Goal: Task Accomplishment & Management: Complete application form

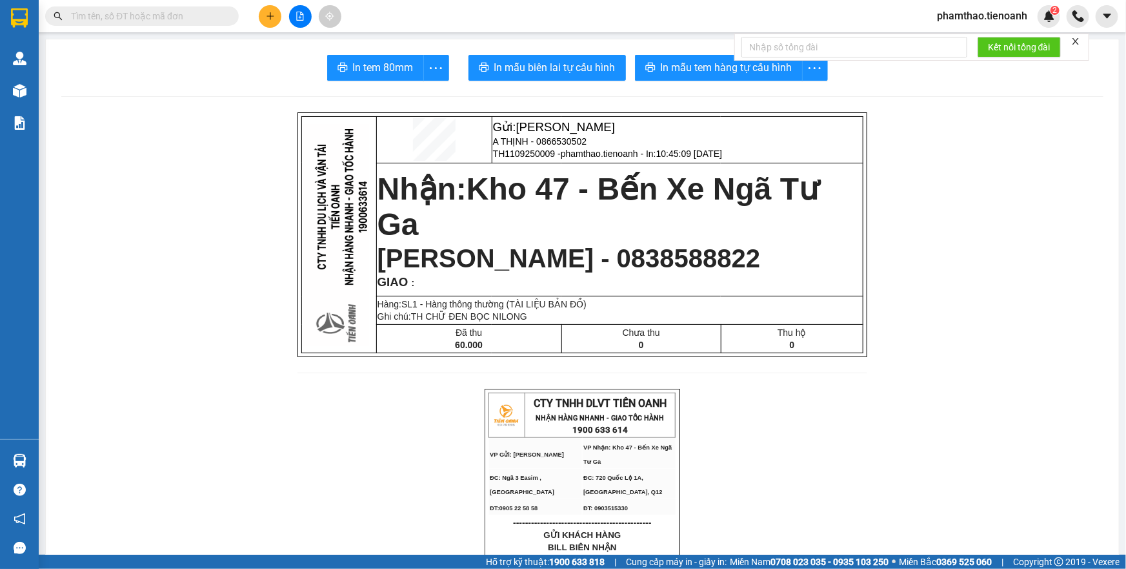
scroll to position [84, 0]
click at [272, 19] on icon "plus" at bounding box center [270, 16] width 9 height 9
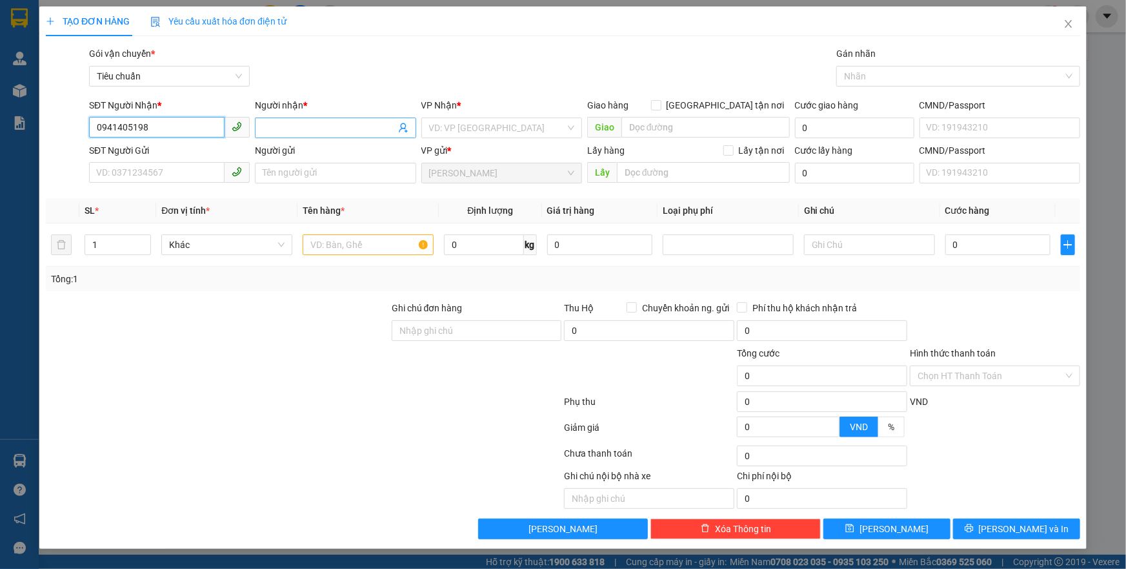
type input "0941405198"
click at [290, 129] on input "Người nhận *" at bounding box center [329, 128] width 132 height 14
type input "Y BAH"
click at [434, 125] on input "search" at bounding box center [497, 127] width 136 height 19
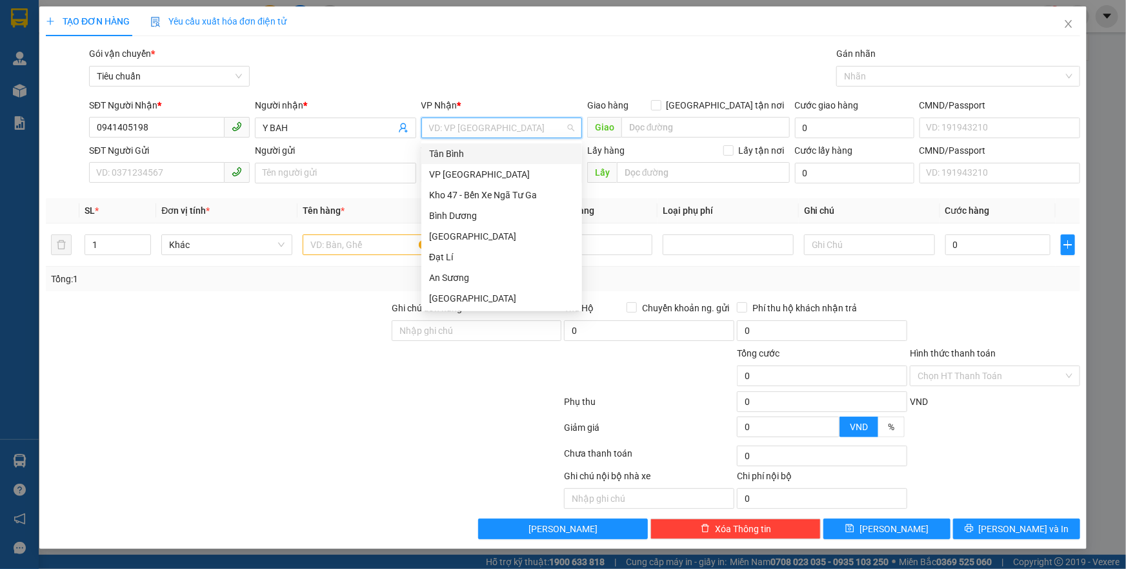
click at [452, 150] on div "Tân Bình" at bounding box center [501, 153] width 145 height 14
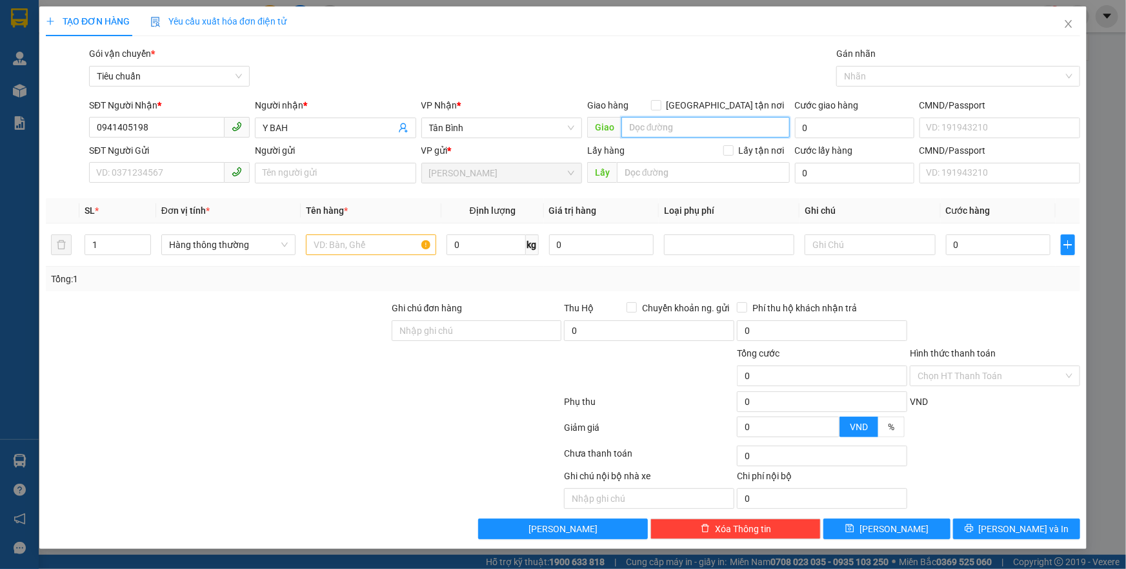
click at [636, 127] on input "search" at bounding box center [705, 127] width 168 height 21
type input "B"
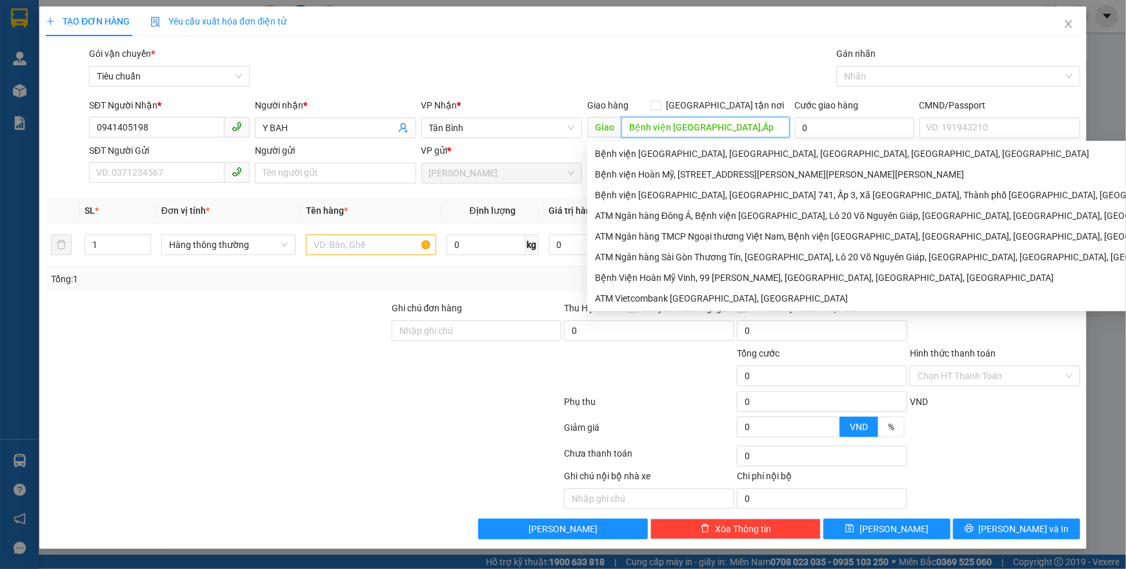
type input "Bệnh viện [GEOGRAPHIC_DATA],Ấp 3"
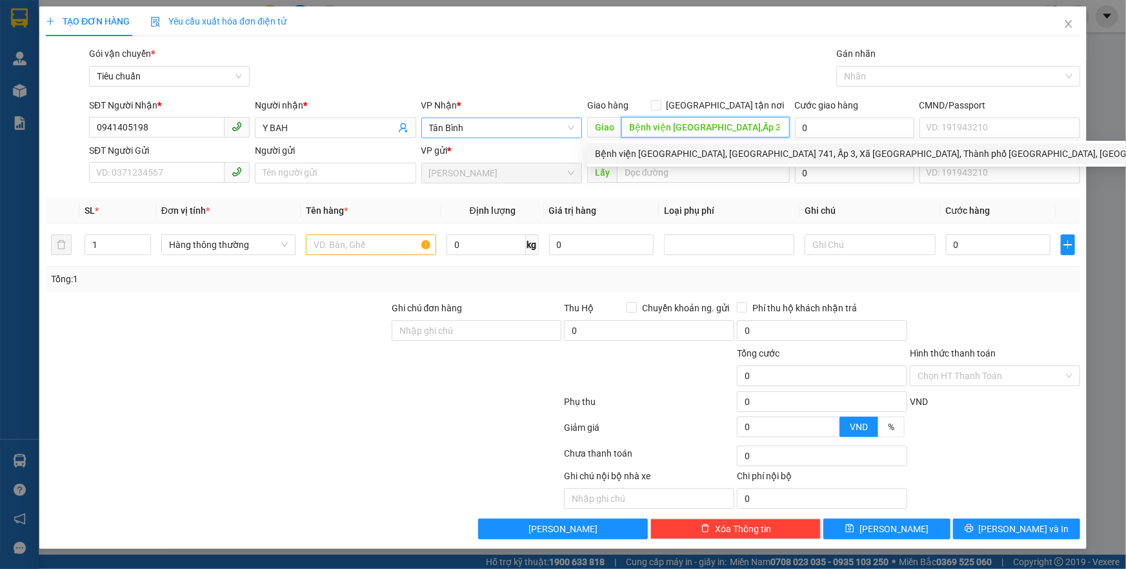
drag, startPoint x: 751, startPoint y: 123, endPoint x: 569, endPoint y: 132, distance: 181.6
click at [569, 132] on div "SĐT Người Nhận * 0941405198 Người nhận * Y BAH VP Nhận * Tân Bình Giao hàng [GE…" at bounding box center [584, 120] width 996 height 45
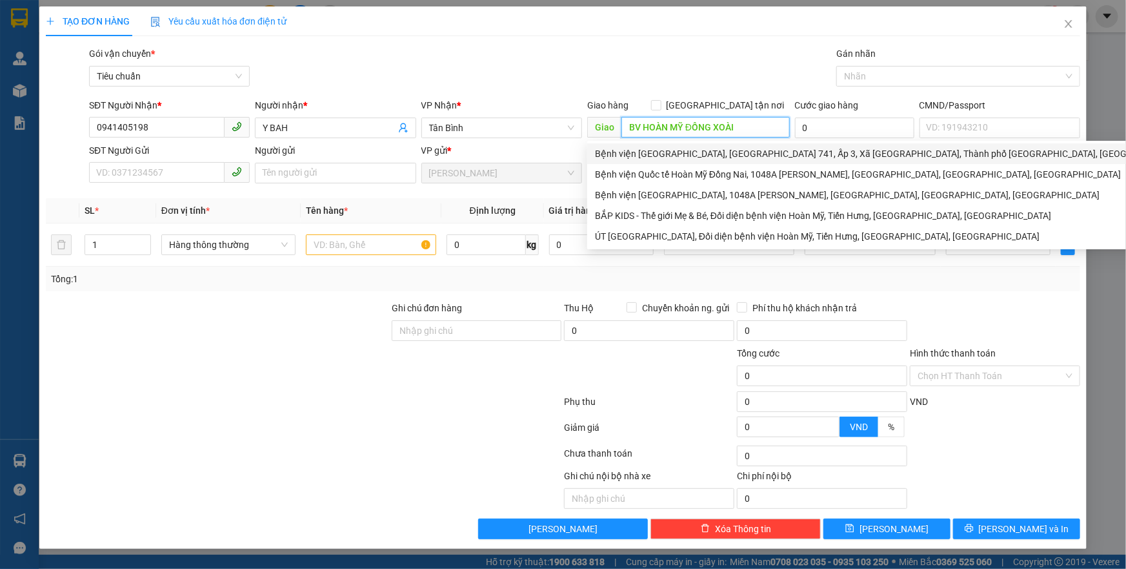
type input "BV HOÀN MỸ ĐỒNG XOÀI"
click at [742, 78] on div "Gói vận chuyển * Tiêu chuẩn Gán nhãn Nhãn" at bounding box center [584, 68] width 996 height 45
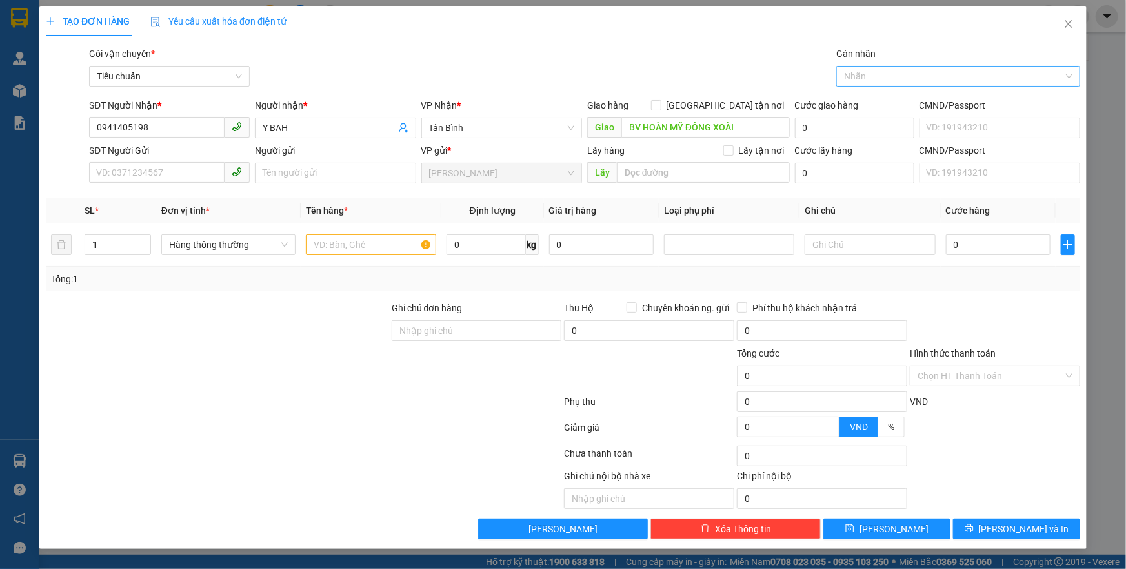
click at [849, 77] on div at bounding box center [952, 75] width 225 height 15
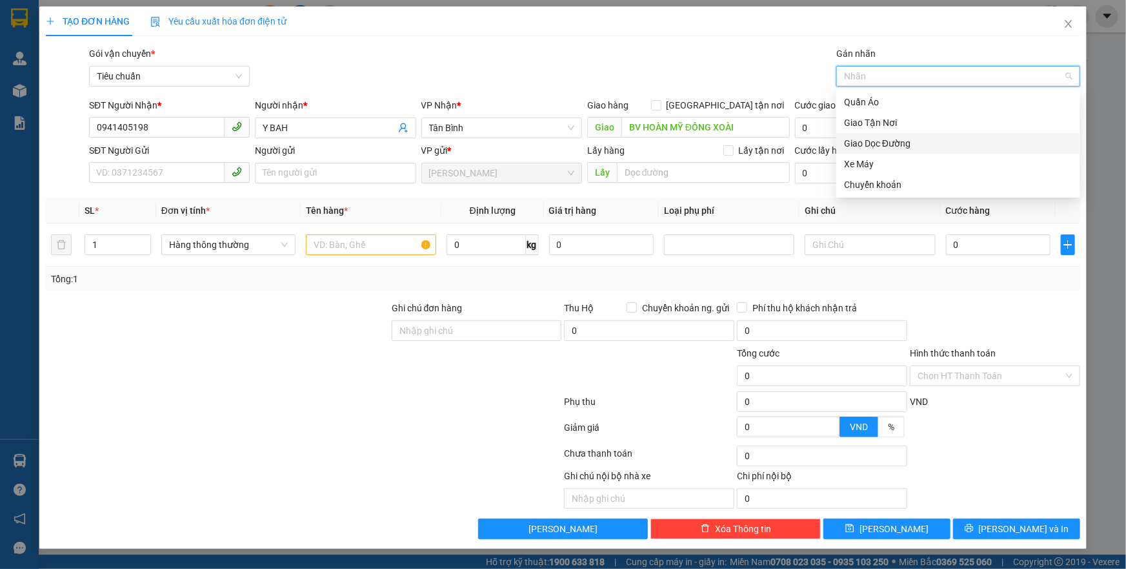
click at [869, 140] on div "Giao Dọc Đường" at bounding box center [958, 143] width 228 height 14
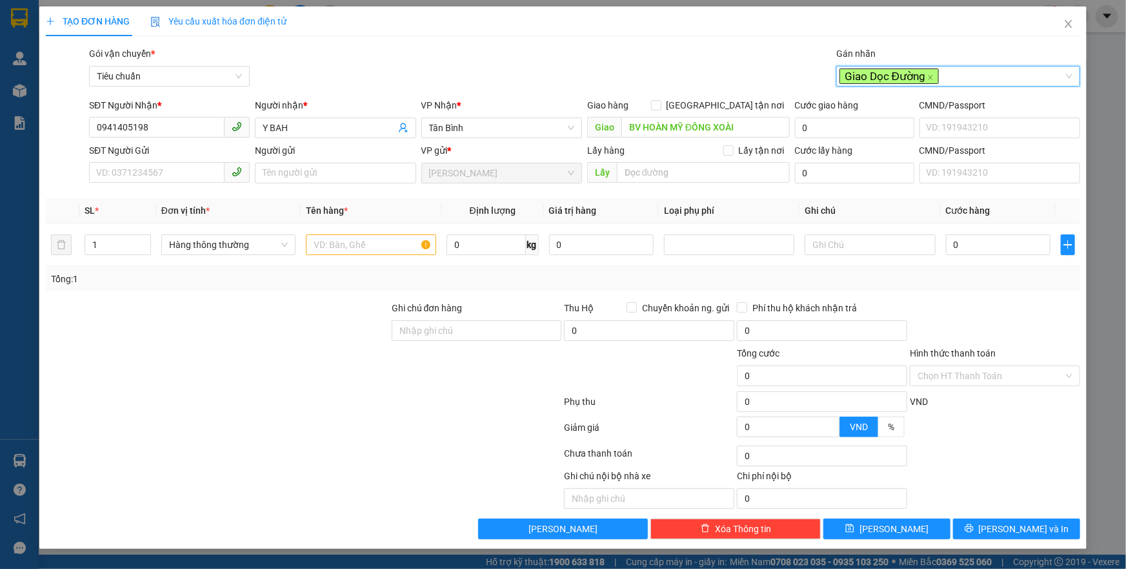
drag, startPoint x: 327, startPoint y: 322, endPoint x: 261, endPoint y: 290, distance: 72.4
click at [322, 321] on div at bounding box center [218, 323] width 346 height 45
type input "2"
click at [142, 242] on icon "up" at bounding box center [143, 241] width 5 height 5
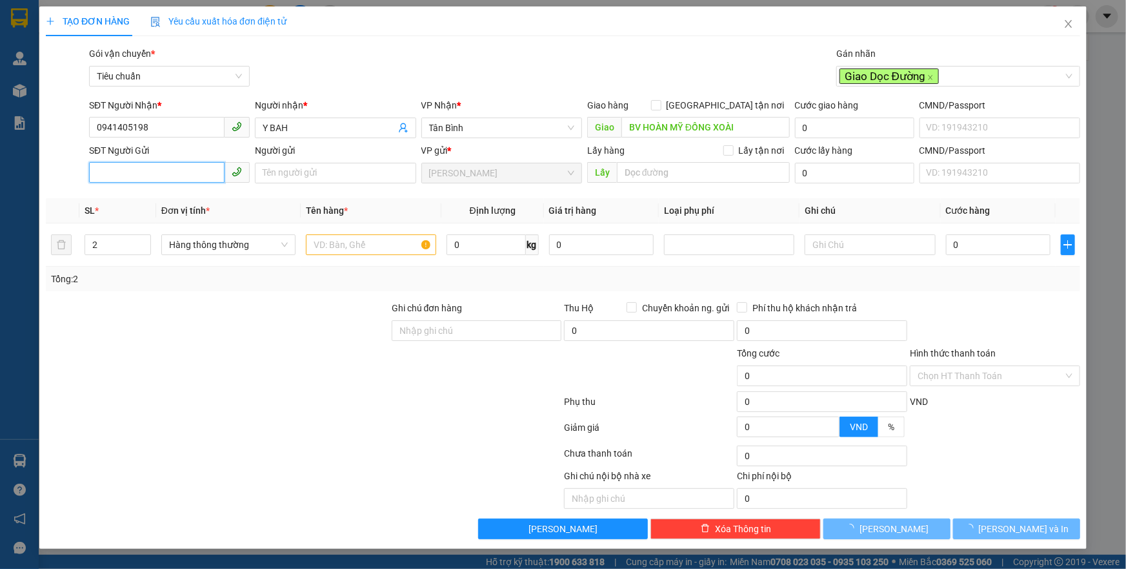
click at [124, 169] on input "SĐT Người Gửi" at bounding box center [157, 172] width 136 height 21
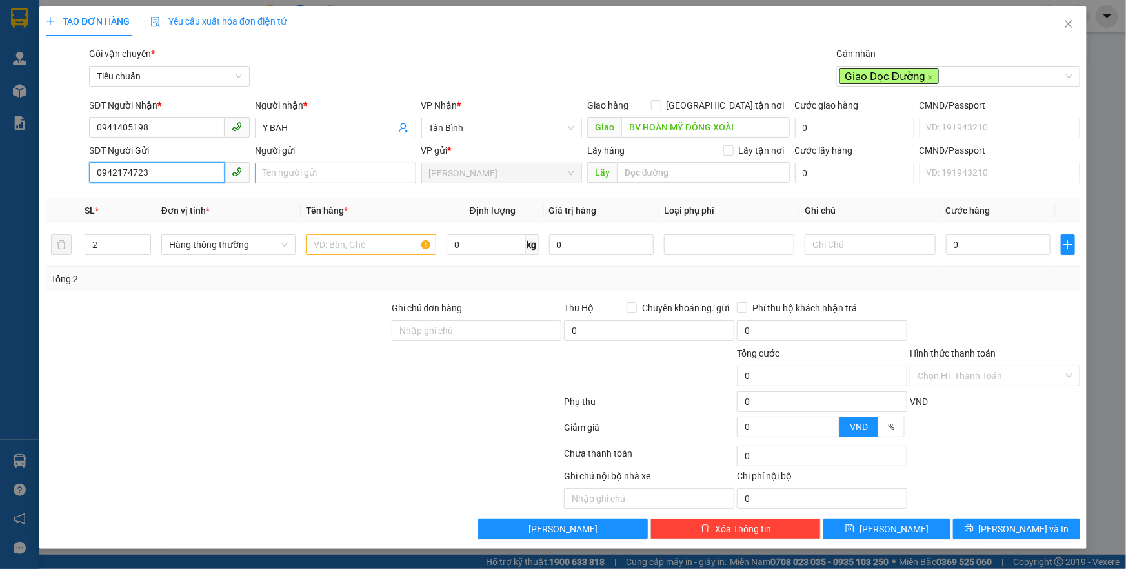
type input "0942174723"
click at [281, 181] on input "Người gửi" at bounding box center [335, 173] width 161 height 21
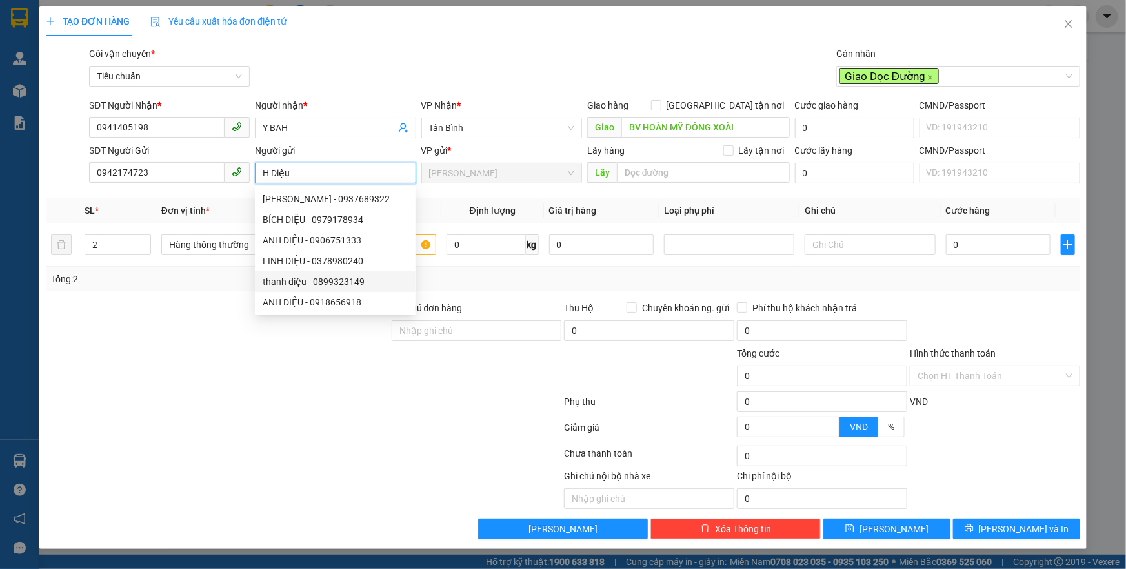
type input "H Diệu"
click at [214, 302] on div at bounding box center [218, 323] width 346 height 45
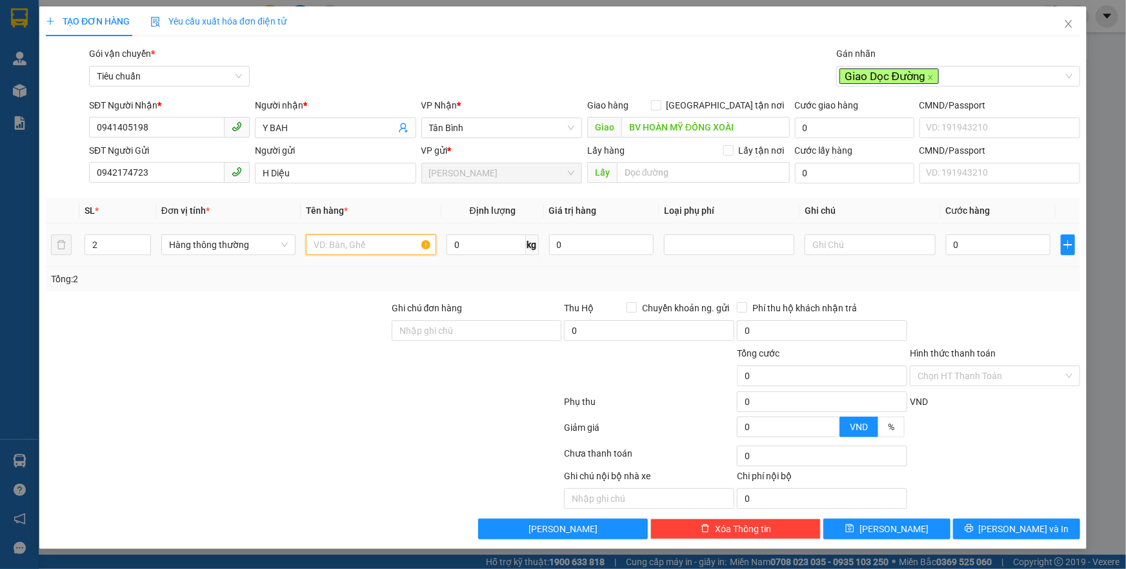
click at [351, 245] on input "text" at bounding box center [371, 244] width 130 height 21
type input "g"
type input "GẠO+ SẦU RIÊNG"
click at [460, 243] on input "0" at bounding box center [486, 244] width 79 height 21
click at [682, 242] on div at bounding box center [729, 244] width 124 height 15
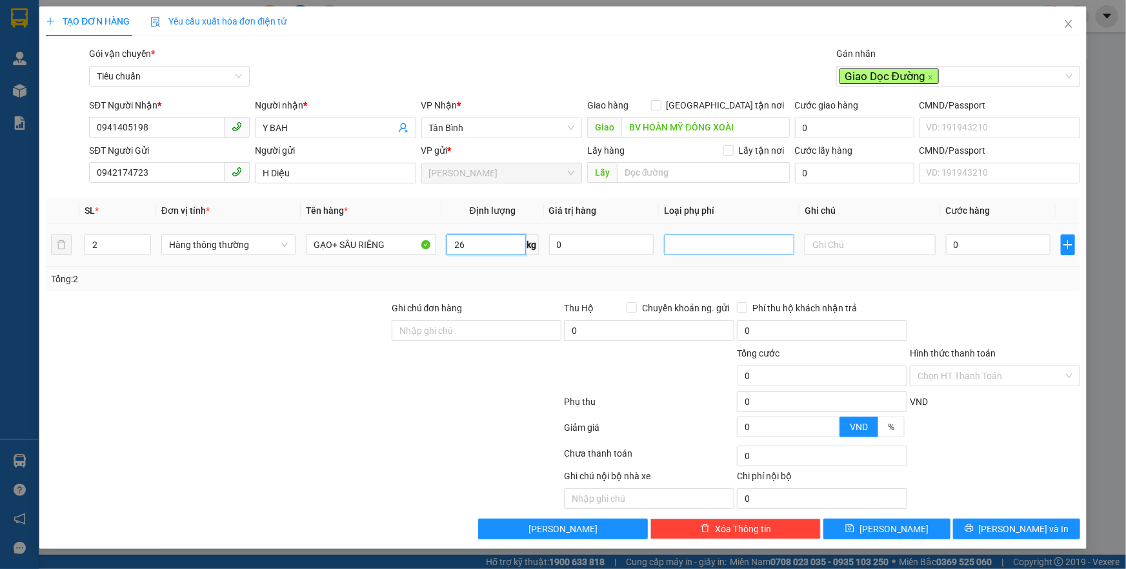
type input "26"
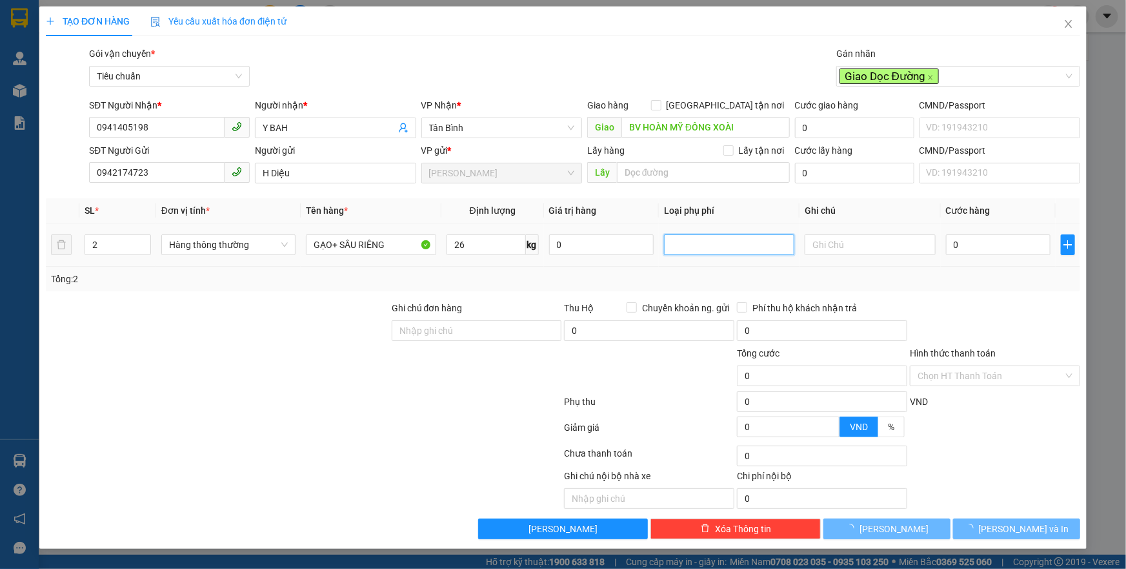
type input "65.000"
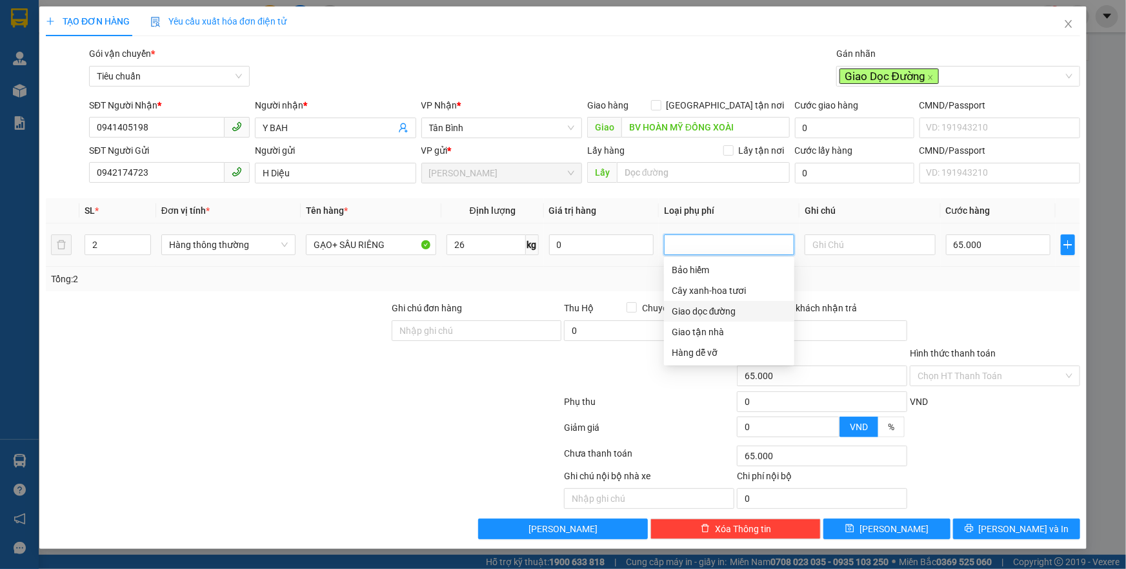
click at [693, 309] on div "Giao dọc đường" at bounding box center [729, 311] width 115 height 14
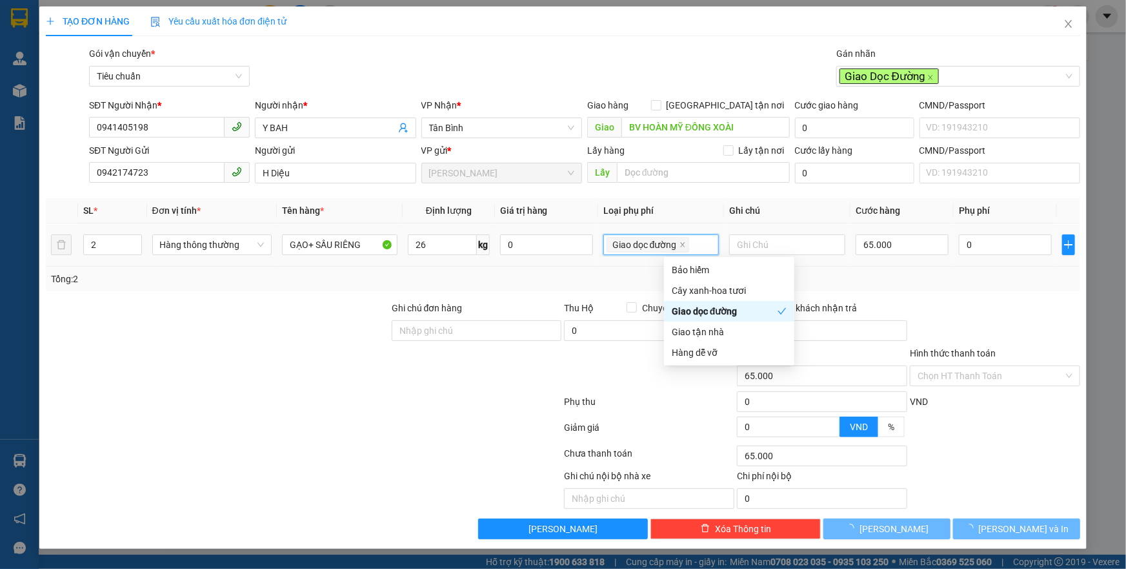
type input "105.000"
type input "40.000"
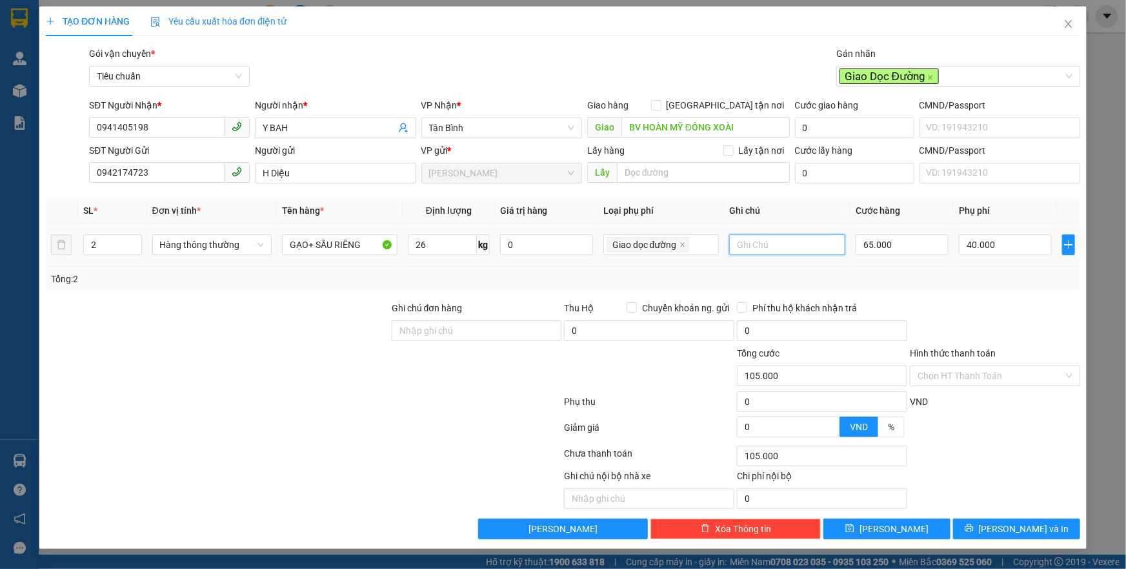
click at [762, 245] on input "text" at bounding box center [787, 244] width 116 height 21
type input "BAO XANH LÁ+TH GIẤY CHỮ ĐEN"
click at [900, 239] on input "65.000" at bounding box center [902, 244] width 93 height 21
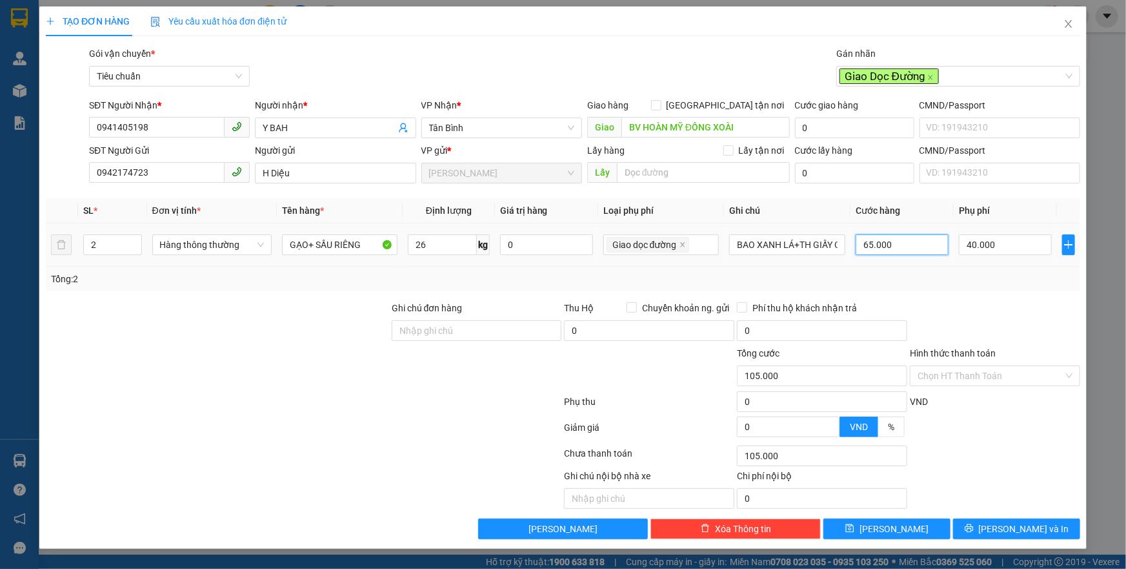
type input "7"
type input "40.007"
type input "70"
type input "40.070"
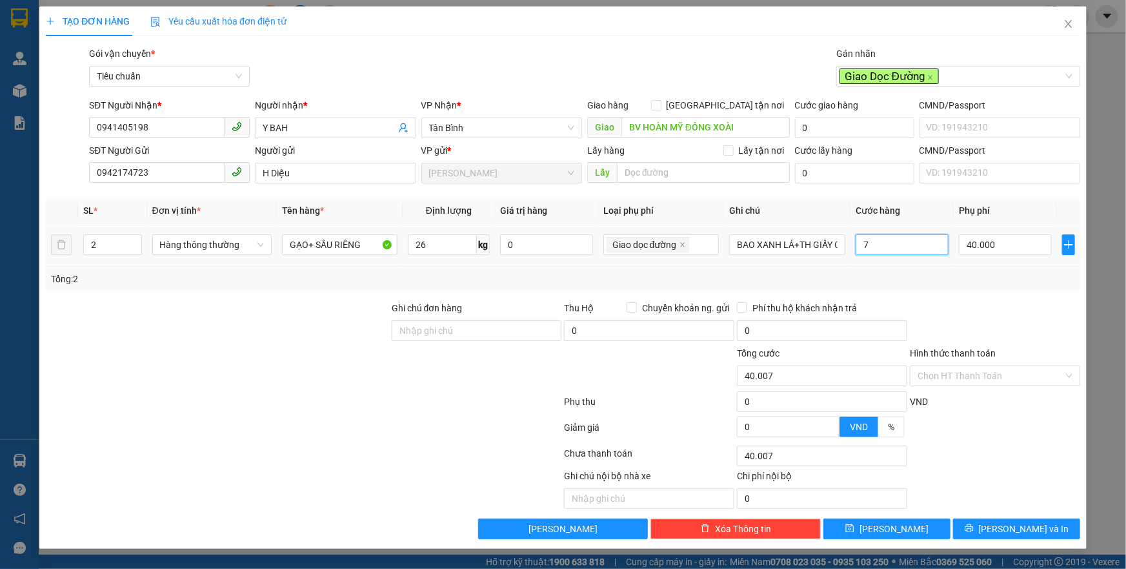
type input "40.070"
type input "7"
type input "40.007"
type input "0"
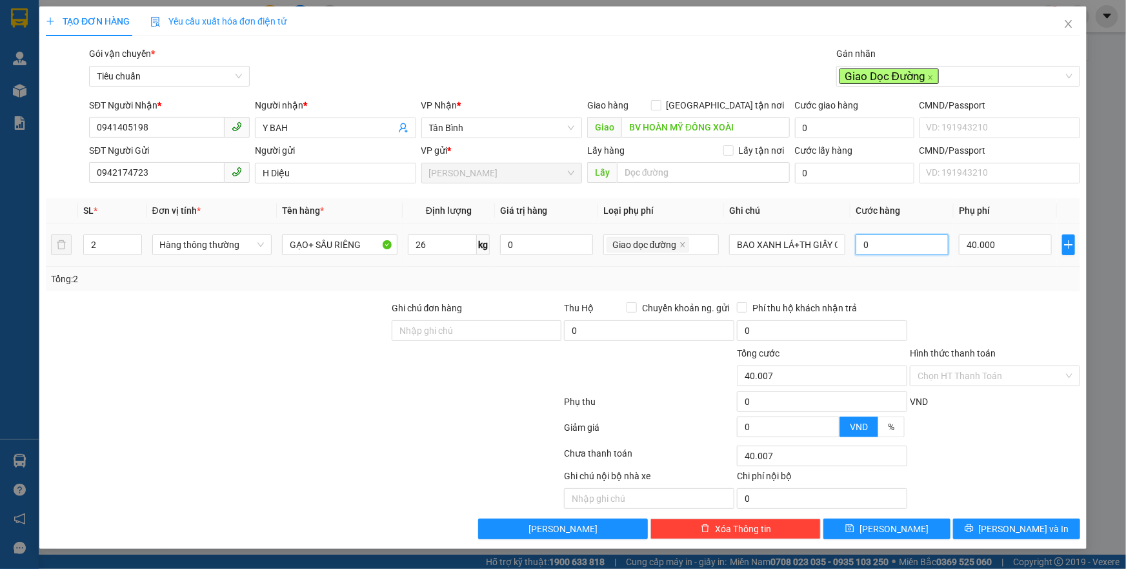
type input "40.000"
type input "01"
type input "40.001"
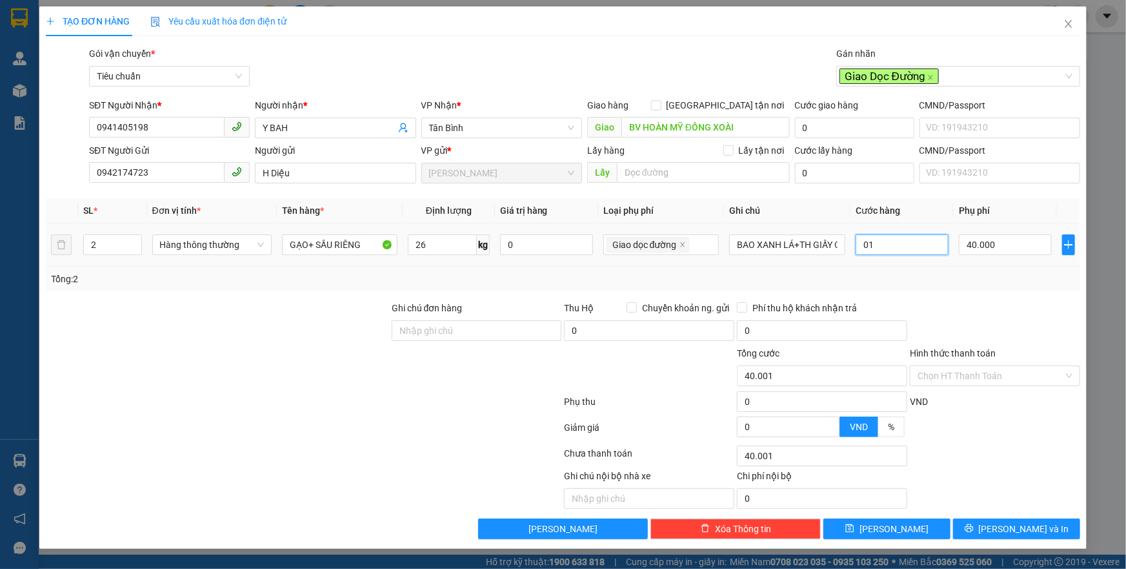
type input "013"
type input "40.013"
type input "0.130"
type input "40.130"
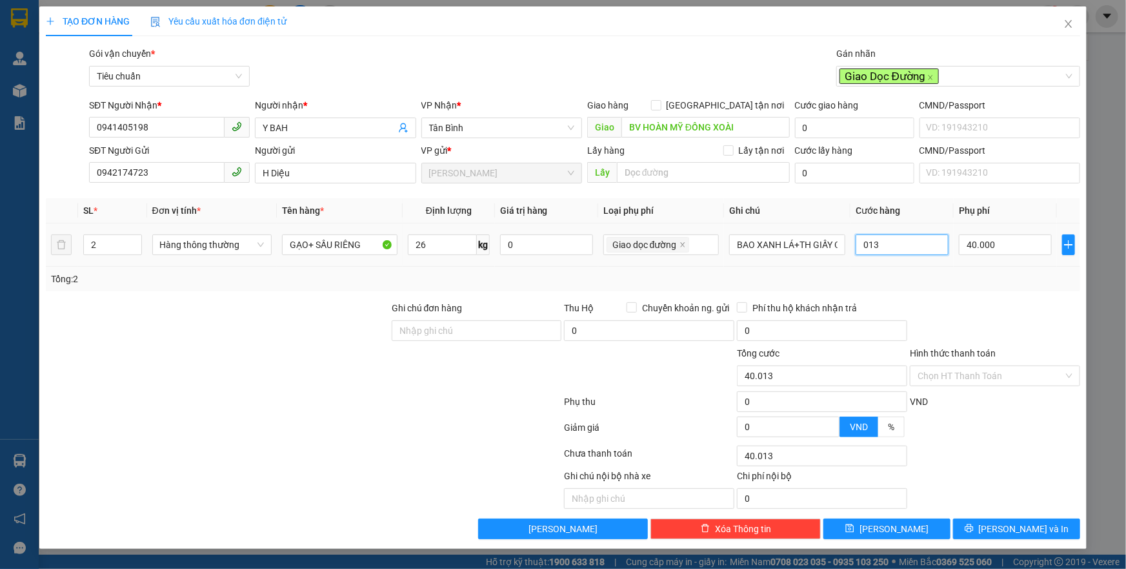
type input "40.130"
type input "130.000"
type input "170.000"
click at [929, 307] on div at bounding box center [995, 323] width 173 height 45
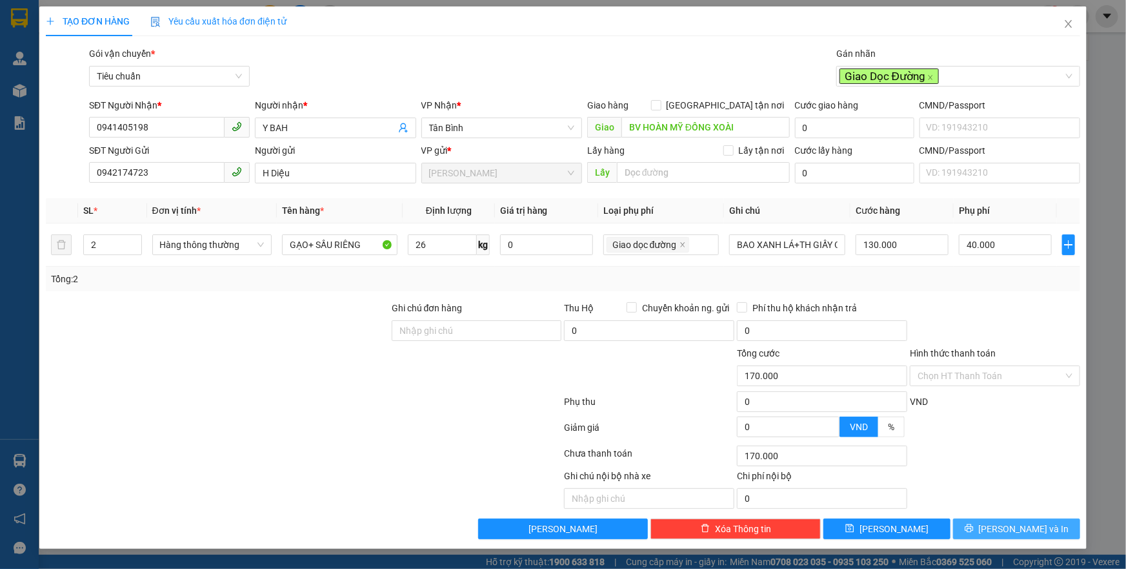
click at [1000, 522] on button "[PERSON_NAME] và In" at bounding box center [1016, 528] width 127 height 21
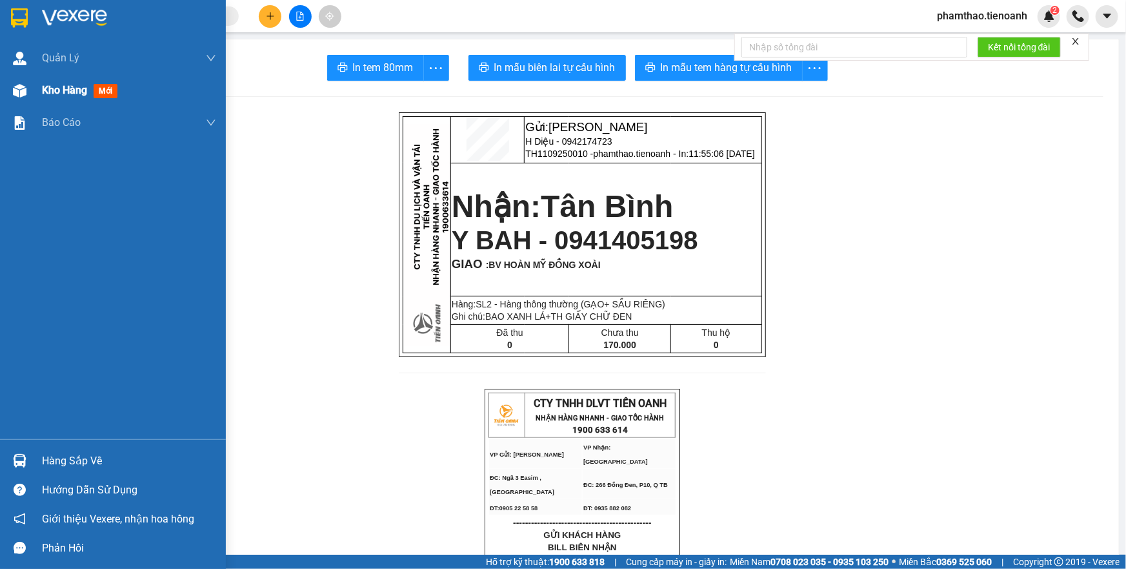
click at [45, 86] on span "Kho hàng" at bounding box center [64, 90] width 45 height 12
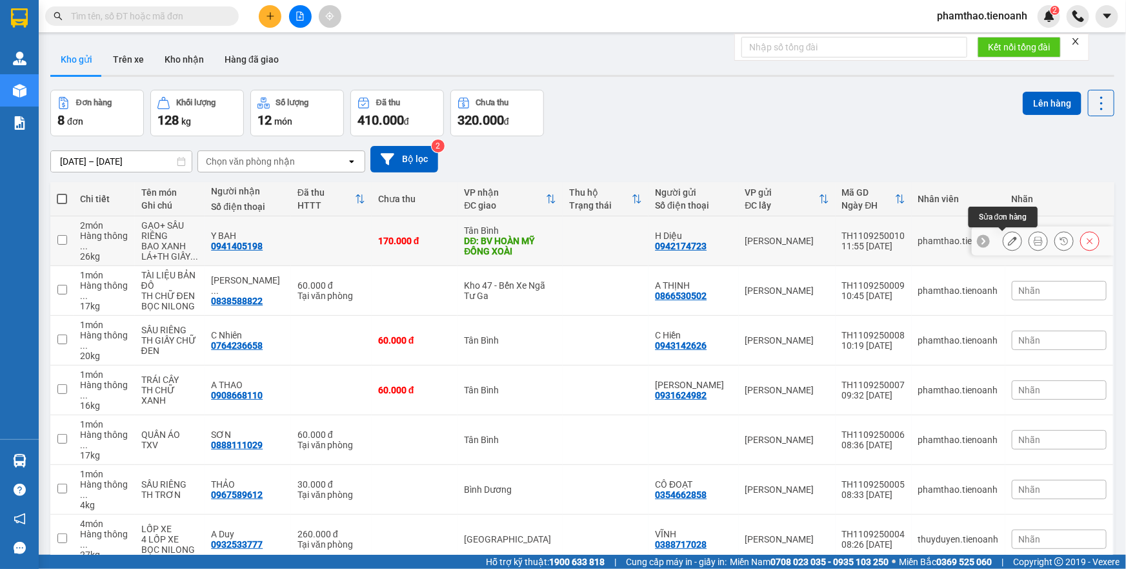
click at [1008, 243] on icon at bounding box center [1012, 240] width 9 height 9
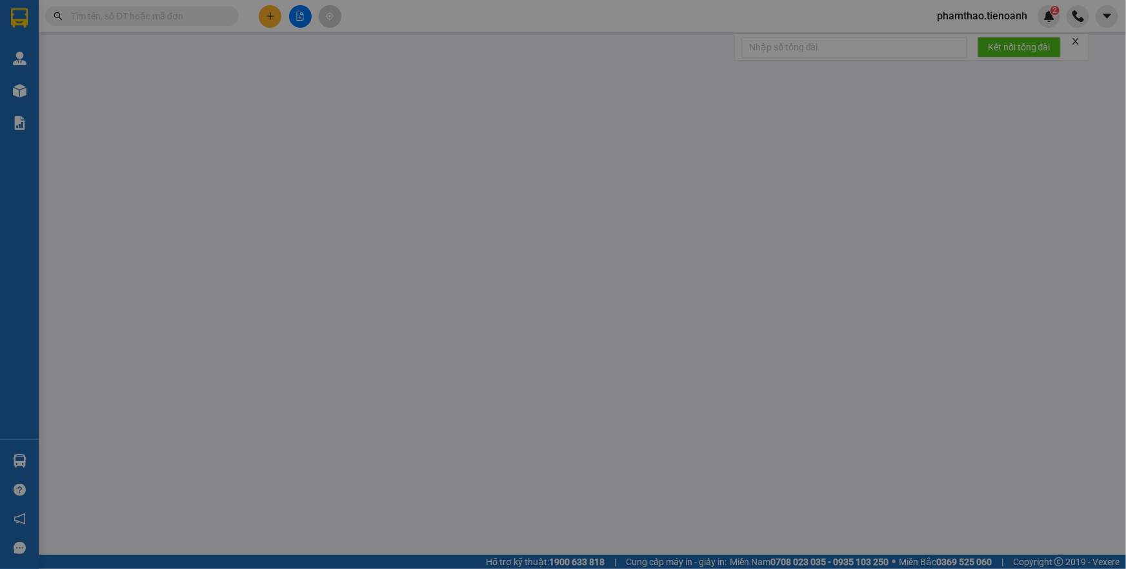
type input "0941405198"
type input "Y BAH"
type input "BV HOÀN MỸ ĐỒNG XOÀI"
type input "0942174723"
type input "H Diệu"
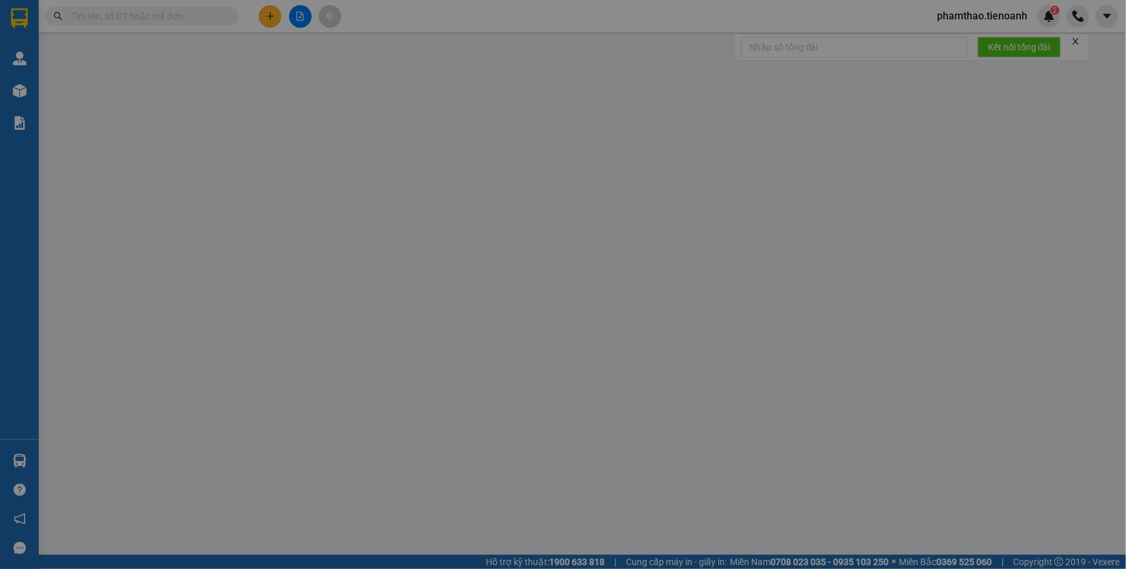
type input "170.000"
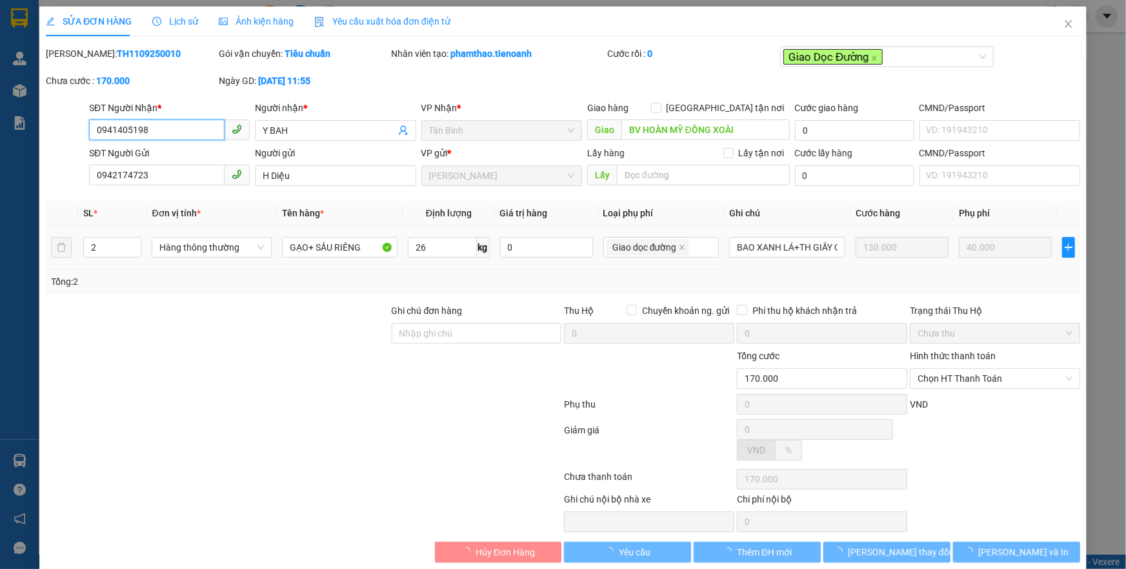
click at [979, 381] on span "Chọn HT Thanh Toán" at bounding box center [995, 377] width 155 height 19
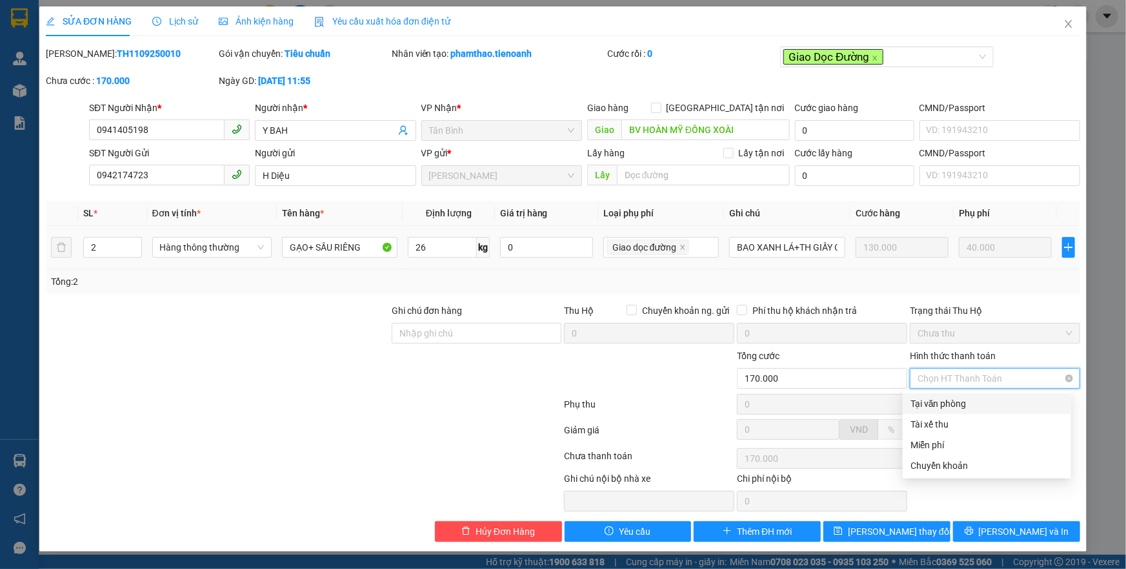
click at [972, 375] on span "Chọn HT Thanh Toán" at bounding box center [995, 377] width 155 height 19
click at [962, 411] on div "Tại văn phòng" at bounding box center [994, 403] width 168 height 21
type input "0"
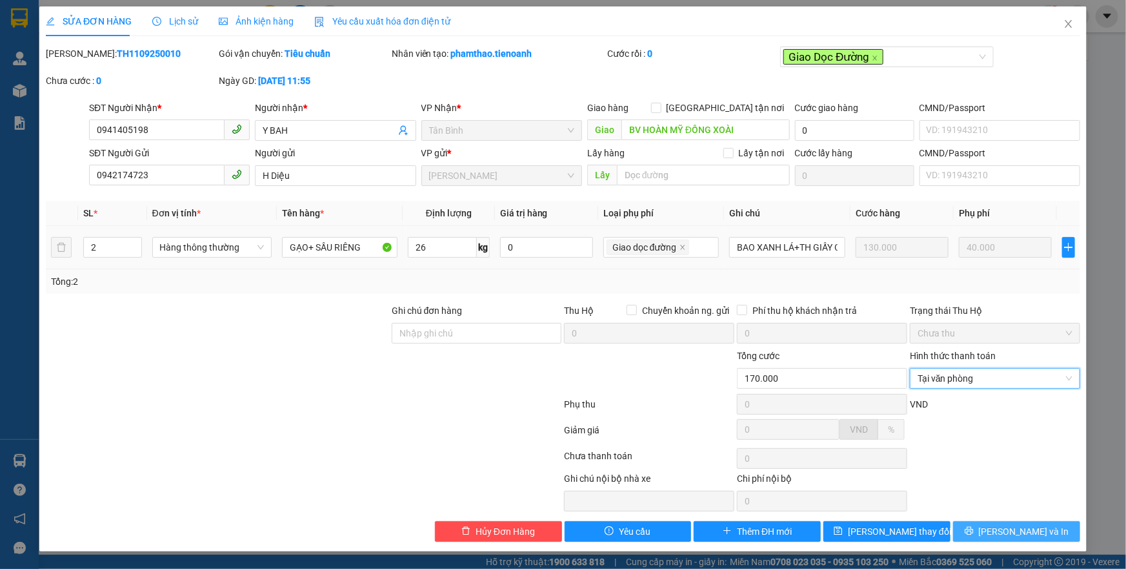
click at [988, 536] on button "[PERSON_NAME] và In" at bounding box center [1016, 531] width 127 height 21
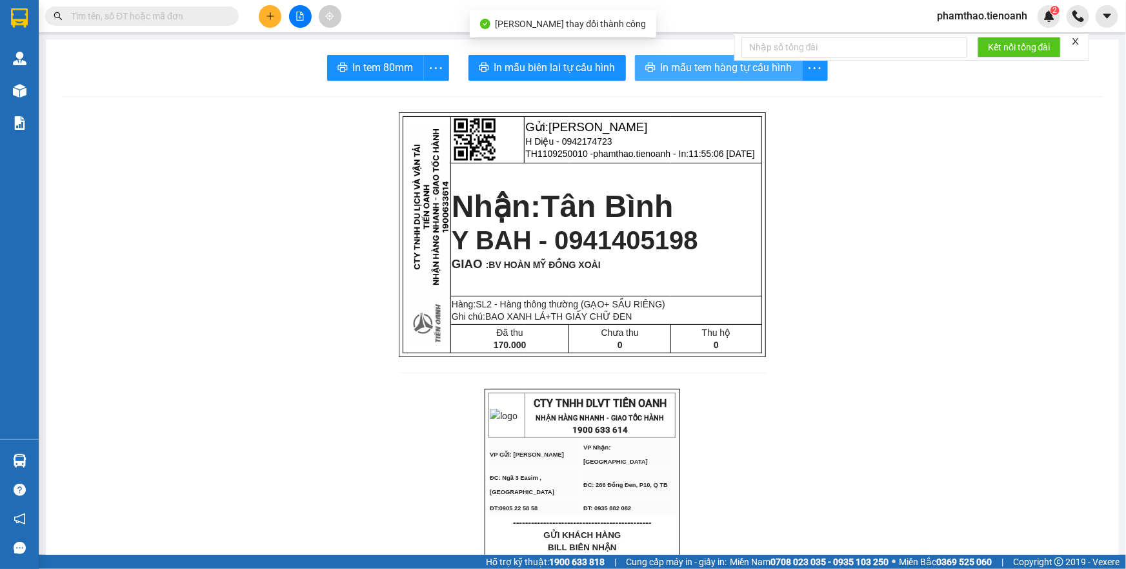
drag, startPoint x: 629, startPoint y: 58, endPoint x: 651, endPoint y: 61, distance: 22.1
click at [635, 60] on button "In mẫu tem hàng tự cấu hình" at bounding box center [719, 68] width 168 height 26
click at [651, 61] on button "In mẫu tem hàng tự cấu hình" at bounding box center [719, 68] width 168 height 26
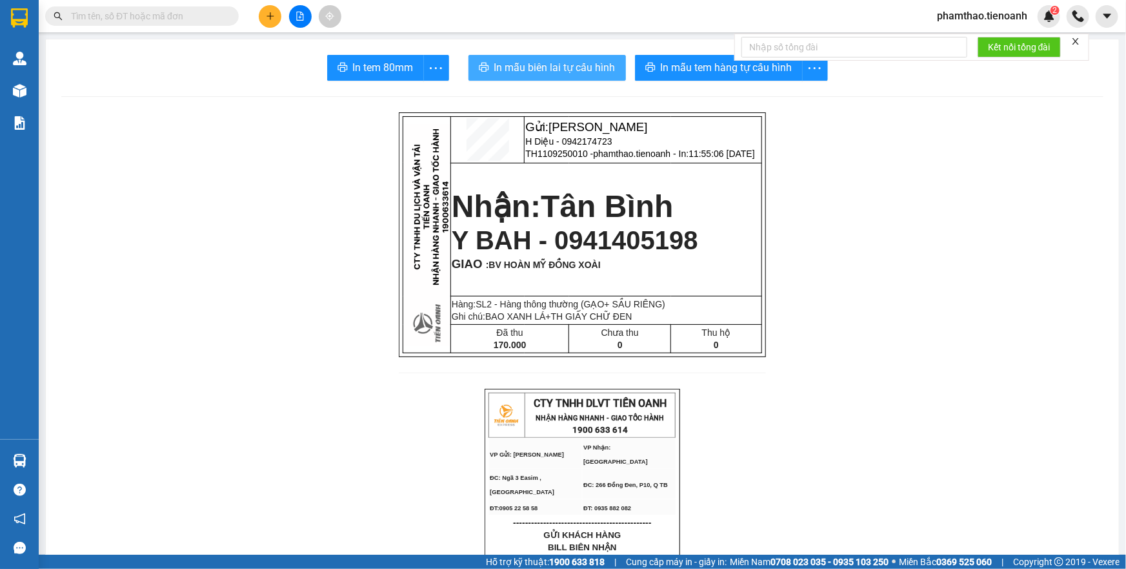
click at [572, 58] on button "In mẫu biên lai tự cấu hình" at bounding box center [547, 68] width 157 height 26
